Goal: Download file/media

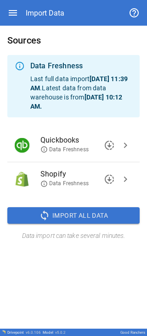
click at [108, 179] on span "downloading" at bounding box center [109, 179] width 11 height 11
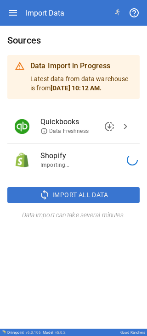
click at [109, 126] on span "downloading" at bounding box center [109, 126] width 11 height 11
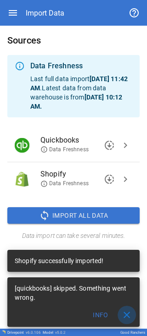
drag, startPoint x: 127, startPoint y: 312, endPoint x: 25, endPoint y: 299, distance: 102.6
click at [127, 312] on span "close" at bounding box center [126, 314] width 11 height 11
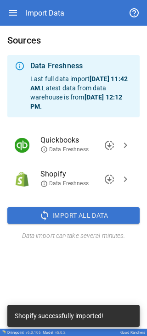
click at [111, 145] on span "downloading" at bounding box center [109, 145] width 11 height 11
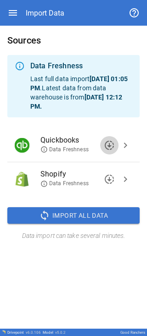
click at [107, 141] on span "downloading" at bounding box center [109, 145] width 11 height 11
